Goal: Information Seeking & Learning: Compare options

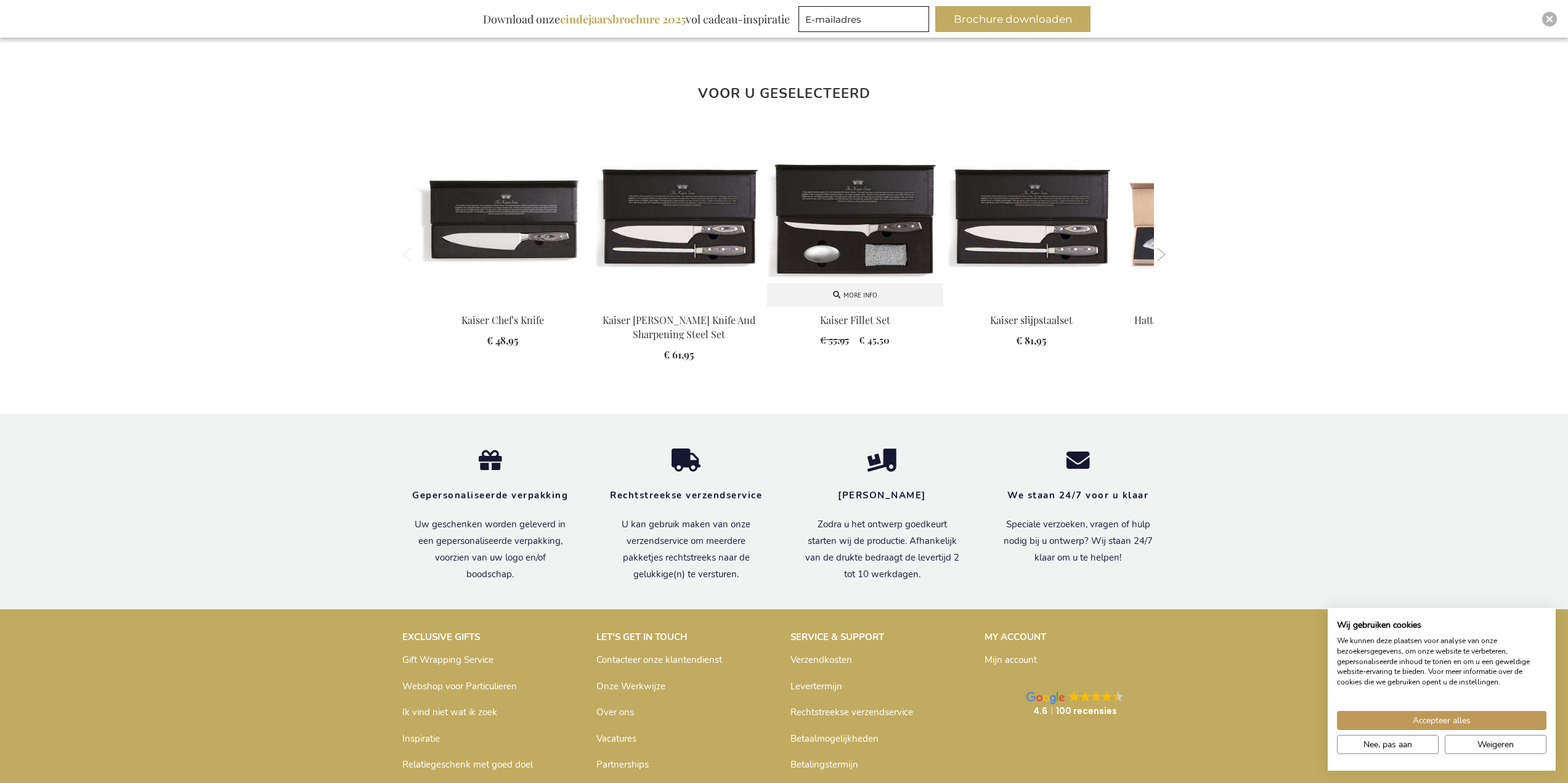
scroll to position [863, 0]
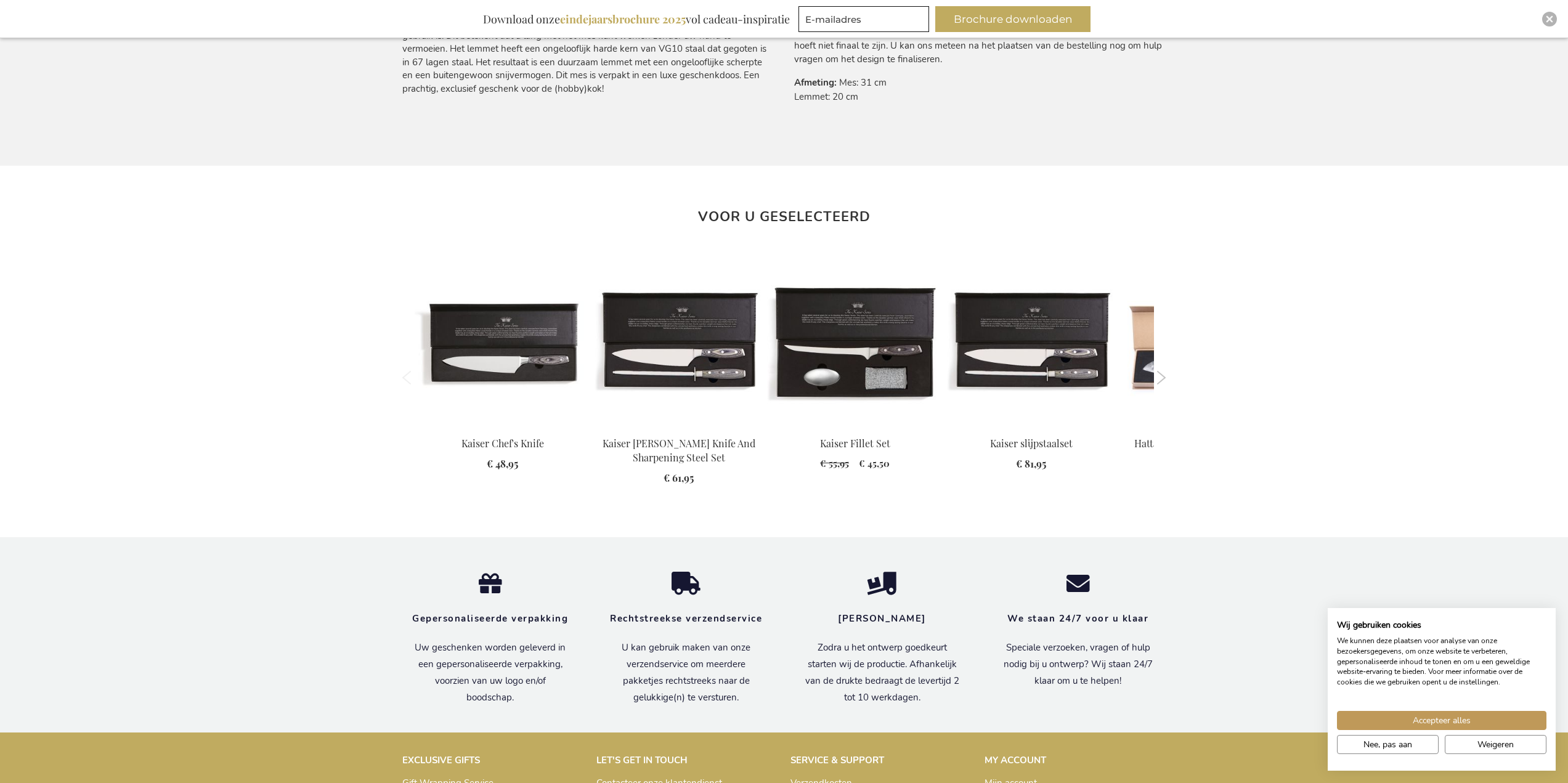
click at [1165, 377] on button "Next" at bounding box center [1162, 377] width 9 height 14
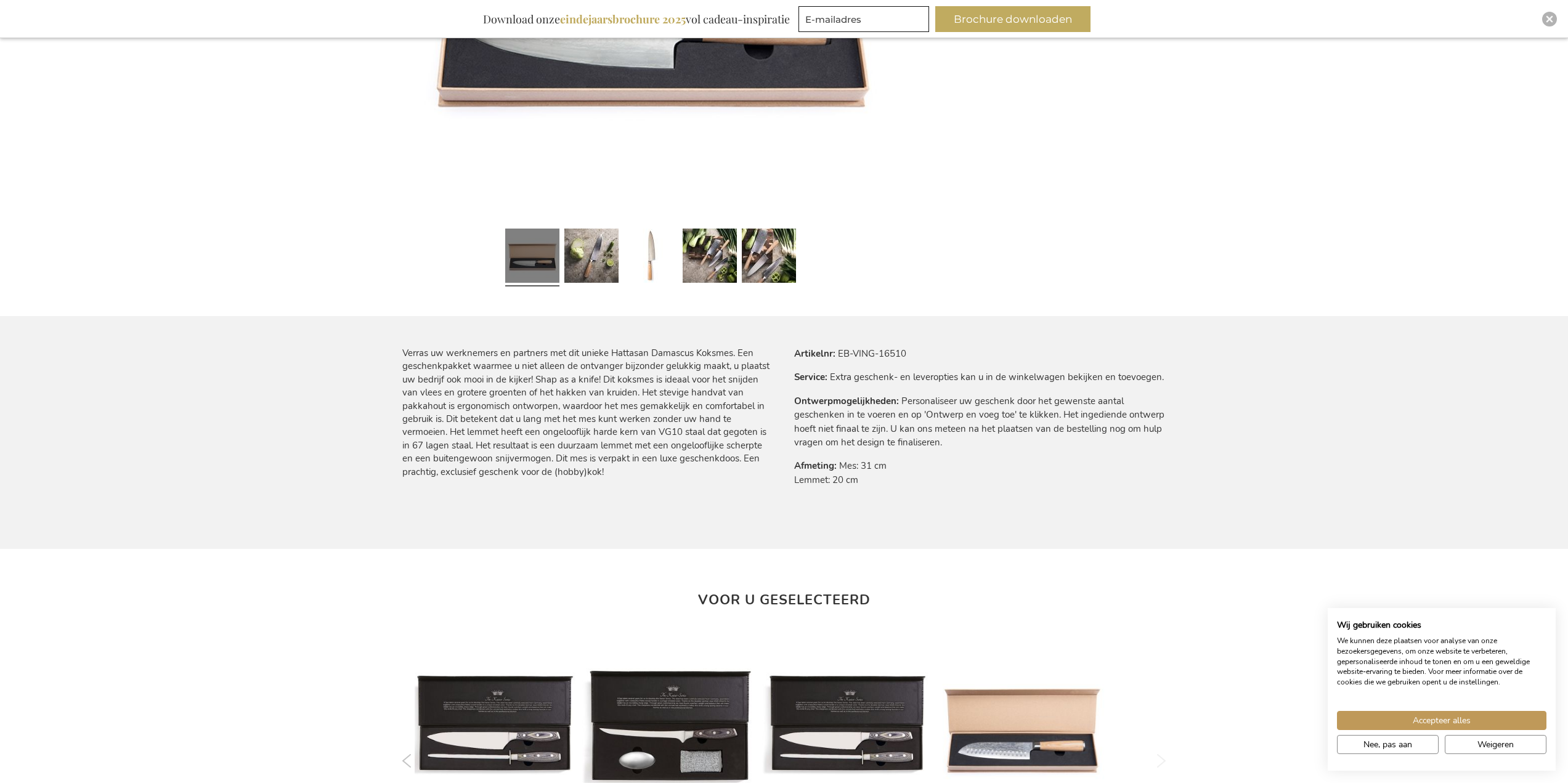
scroll to position [740, 0]
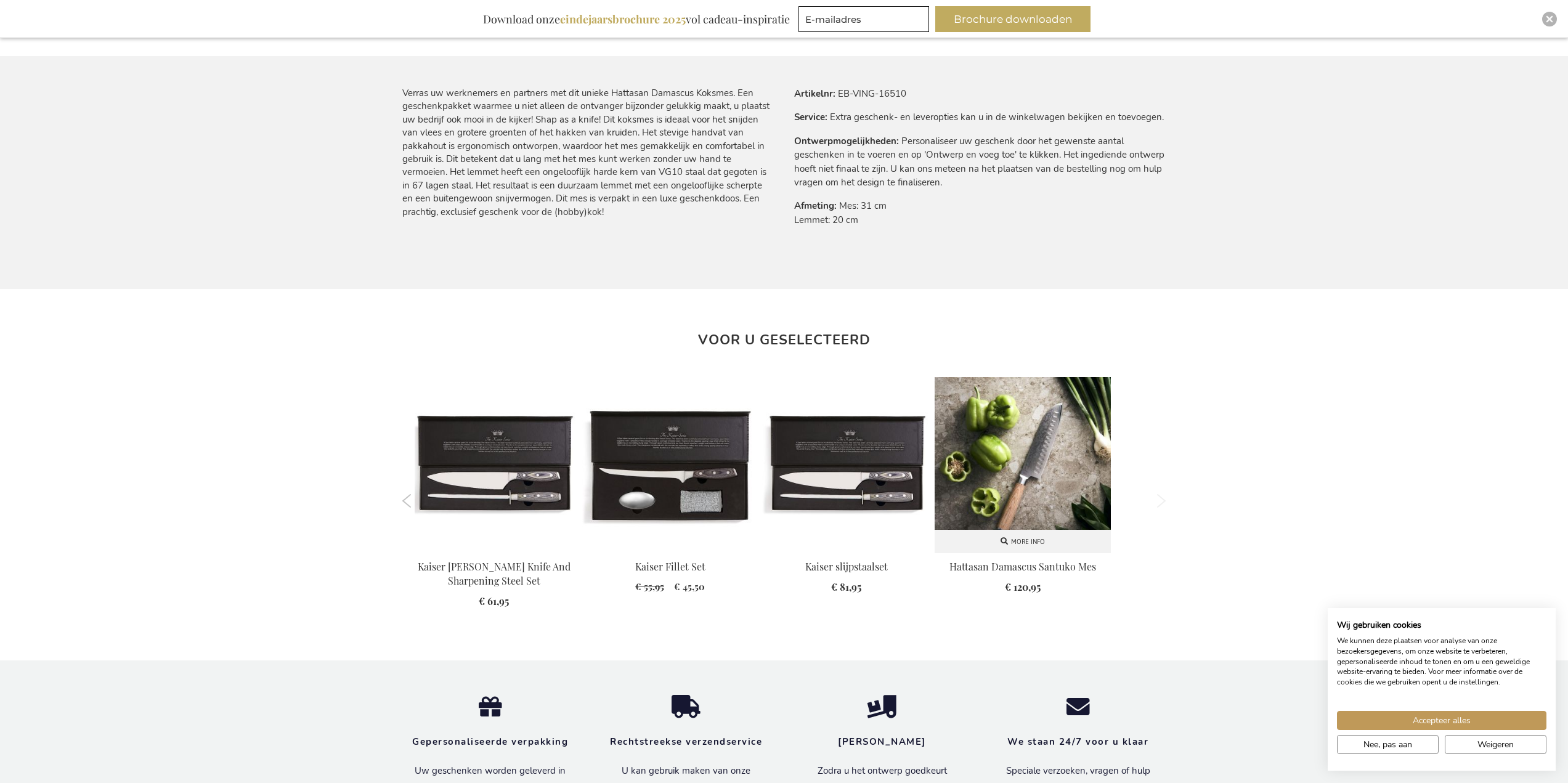
click at [1053, 453] on img at bounding box center [1023, 466] width 176 height 176
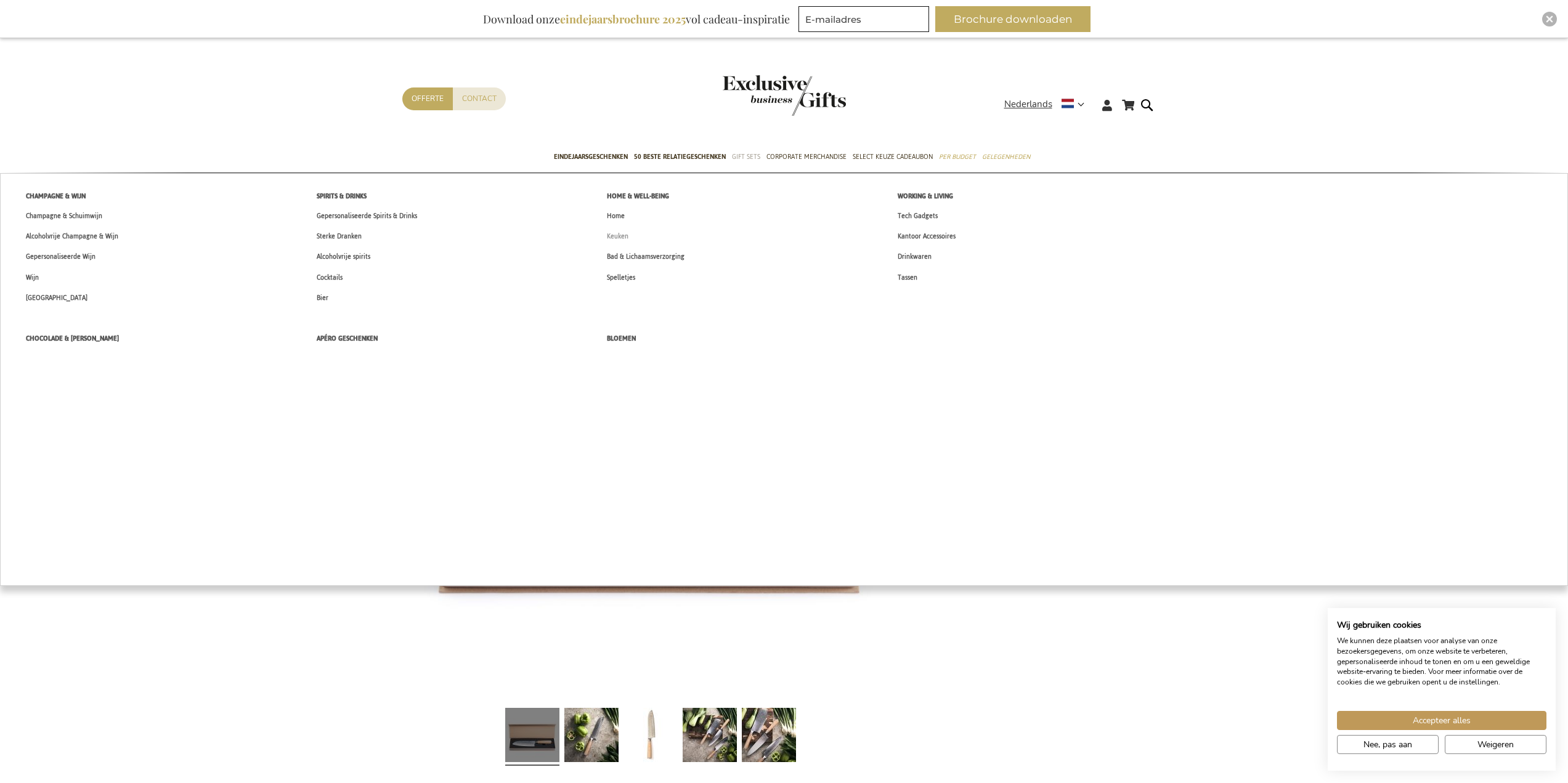
click at [619, 236] on span "Keuken" at bounding box center [618, 236] width 22 height 13
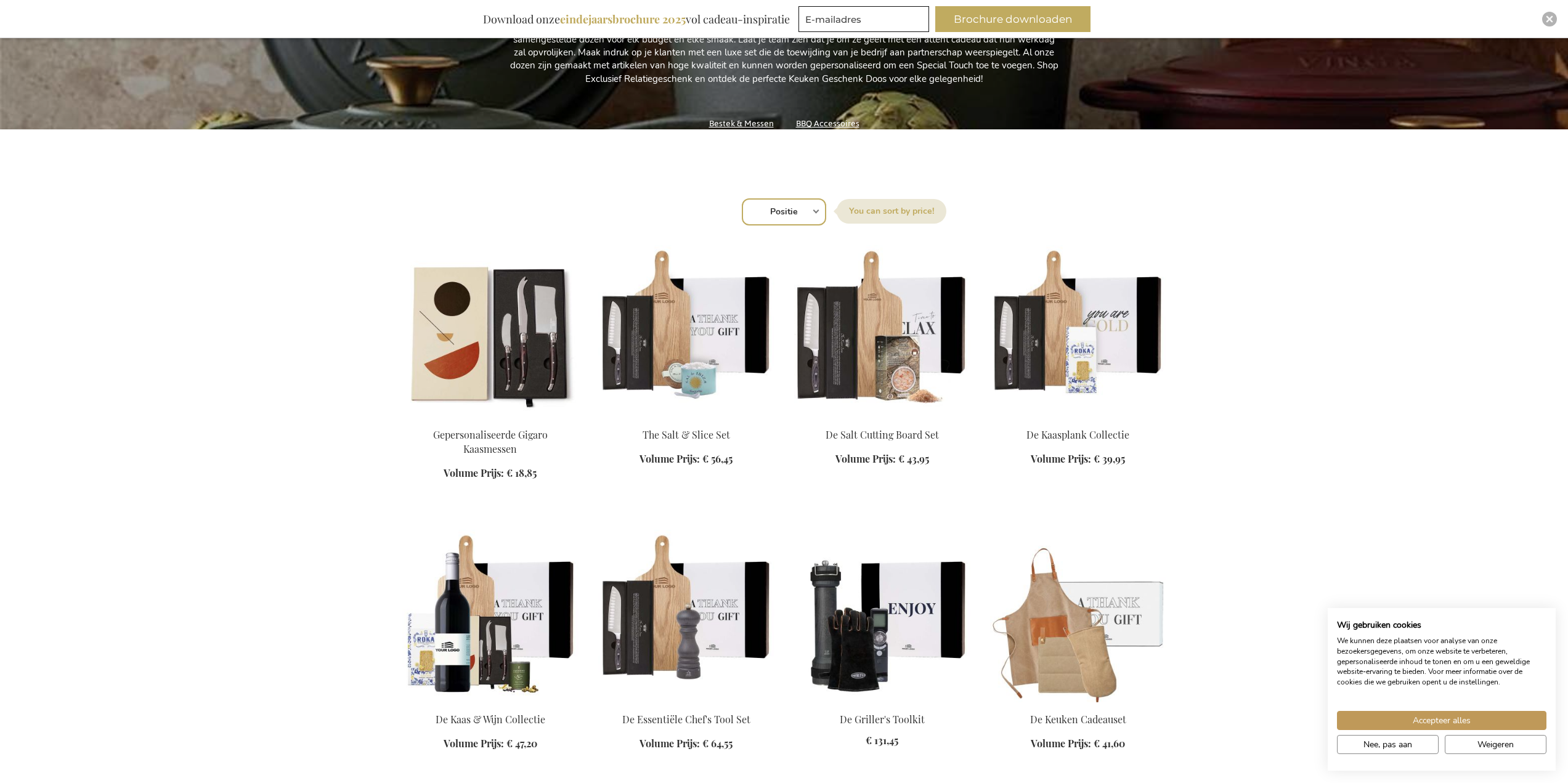
scroll to position [185, 0]
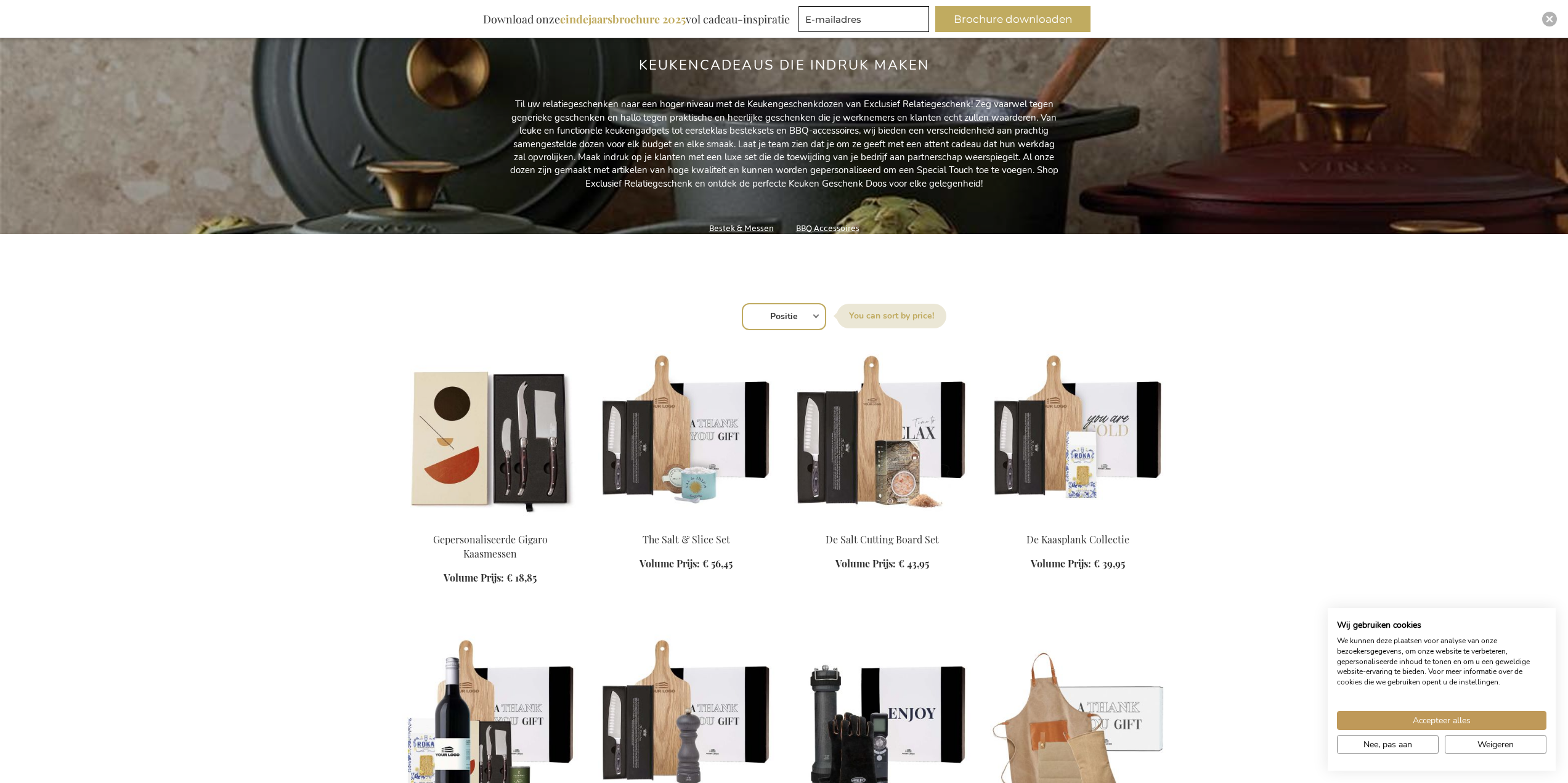
click at [802, 306] on select "Positie Best Sellers Meest bekeken Nieuw Biggest Saving Price: low to high Pric…" at bounding box center [784, 317] width 85 height 27
select select "price_desc"
click at [742, 303] on select "Positie Best Sellers Meest bekeken Nieuw Biggest Saving Price: low to high Pric…" at bounding box center [784, 317] width 85 height 27
